Goal: Use online tool/utility

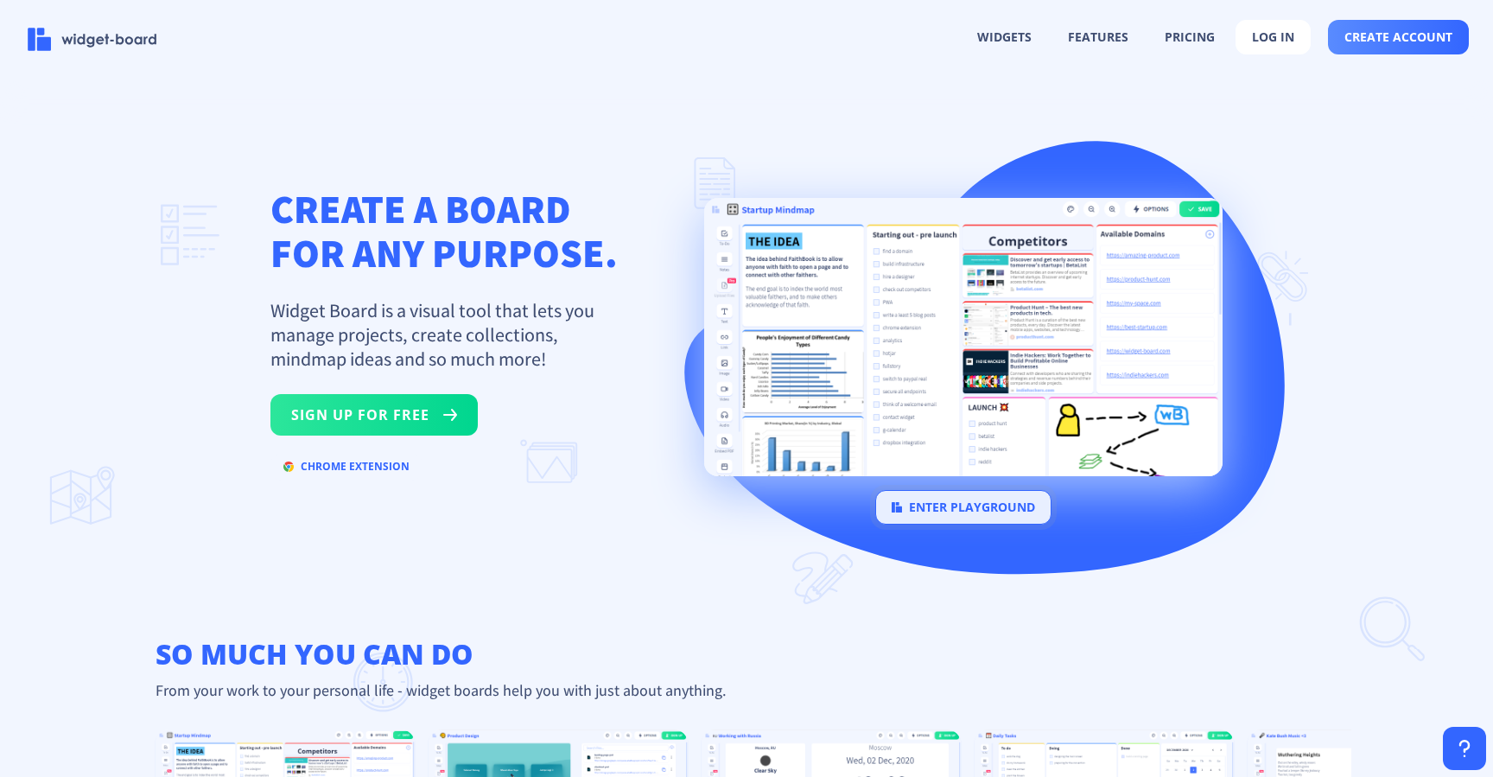
click at [977, 513] on button "enter playground" at bounding box center [964, 507] width 176 height 35
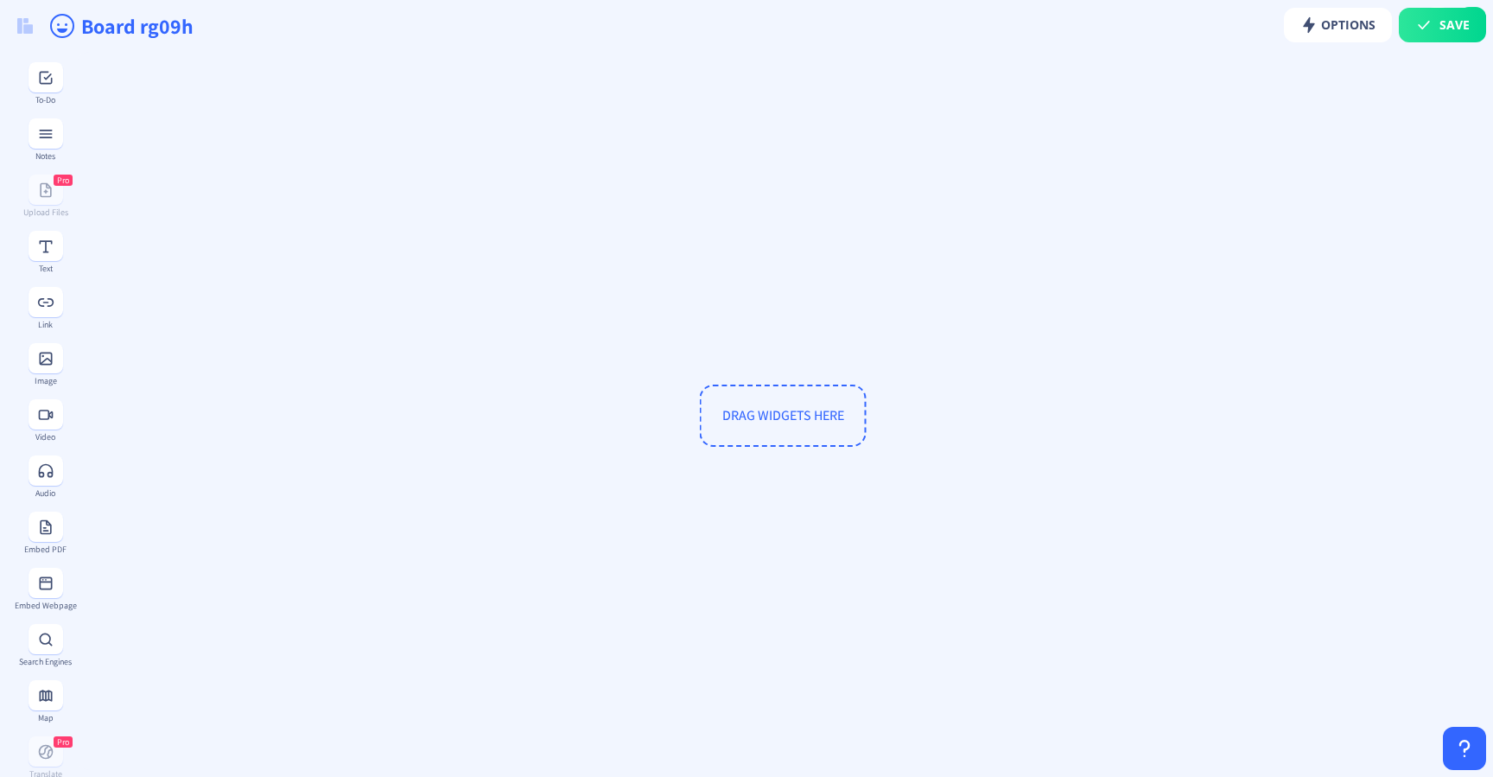
click at [771, 404] on span "DRAG WIDGETS HERE" at bounding box center [783, 416] width 167 height 62
click at [768, 415] on span "DRAG WIDGETS HERE" at bounding box center [783, 416] width 167 height 62
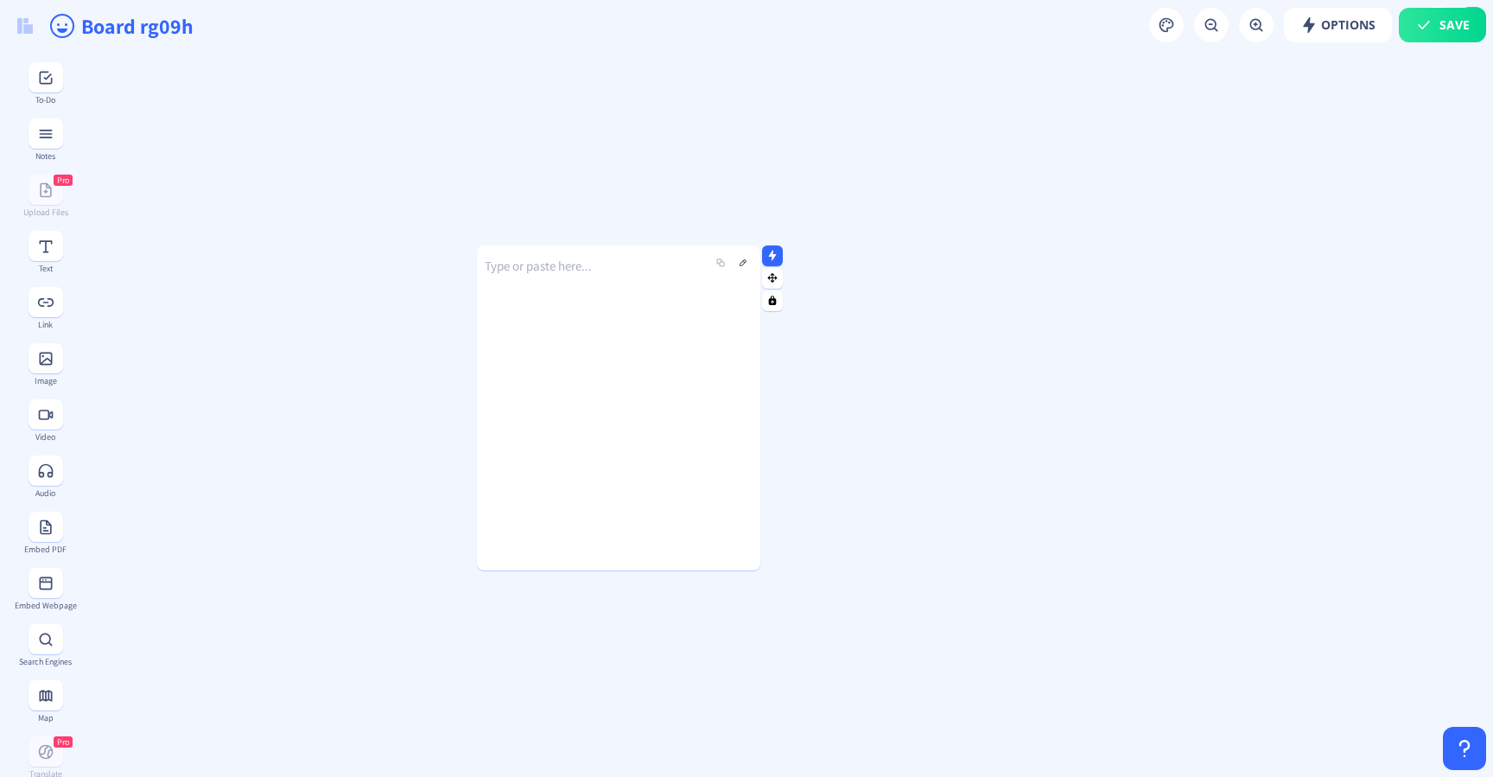
drag, startPoint x: 626, startPoint y: 303, endPoint x: 685, endPoint y: 295, distance: 60.3
click at [692, 296] on div "Type or paste here..." at bounding box center [618, 394] width 283 height 325
drag, startPoint x: 735, startPoint y: 229, endPoint x: 755, endPoint y: 221, distance: 20.5
click at [761, 223] on body "widgets features pricing log in create account CREATE A BOARD FOR ANY PURPOSE. …" at bounding box center [746, 388] width 1493 height 777
click at [740, 221] on icon "Editor toolbar" at bounding box center [742, 227] width 17 height 17
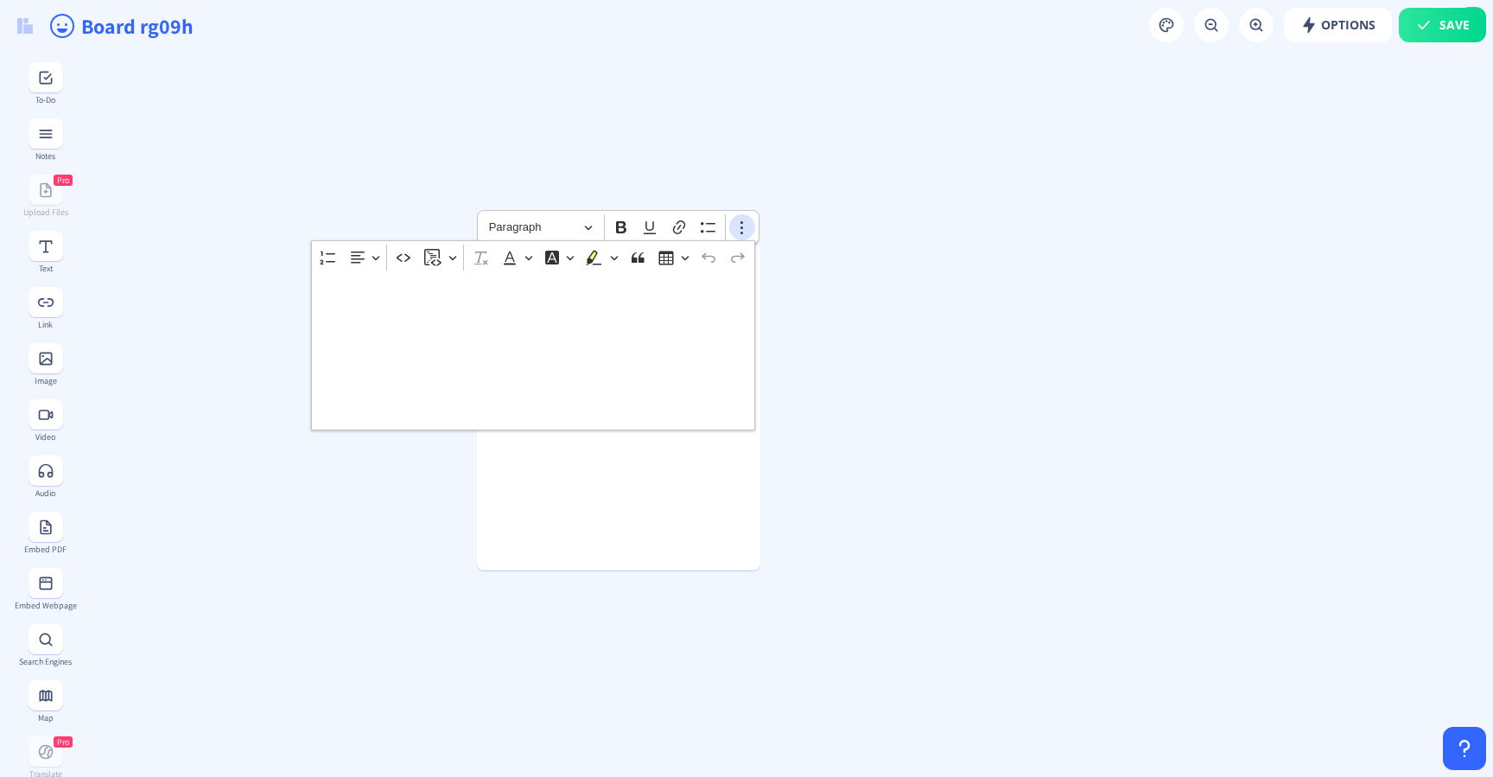
click at [740, 221] on icon "Editor toolbar" at bounding box center [742, 227] width 17 height 17
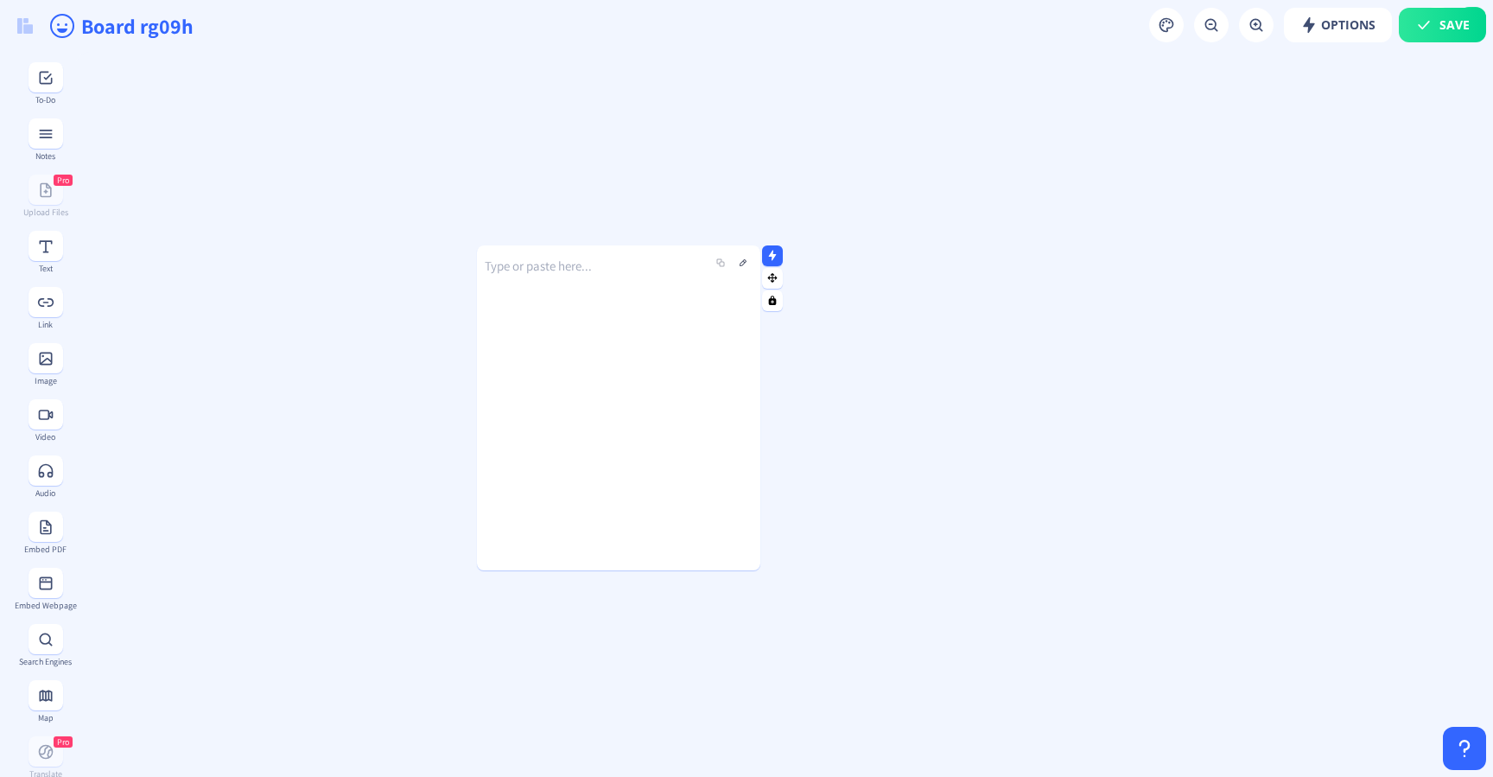
click at [638, 468] on div "Type or paste here..." at bounding box center [618, 394] width 283 height 325
